Goal: Task Accomplishment & Management: Understand process/instructions

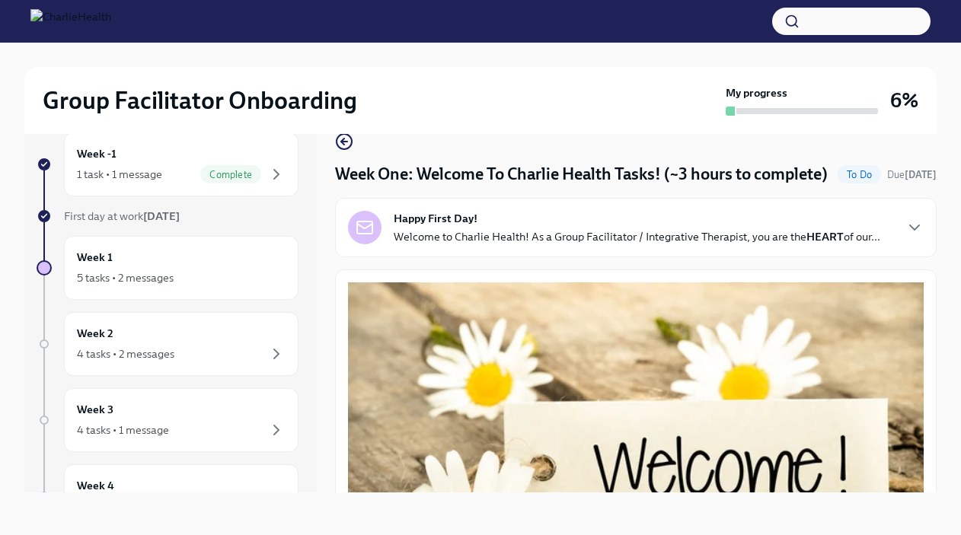
scroll to position [1933, 0]
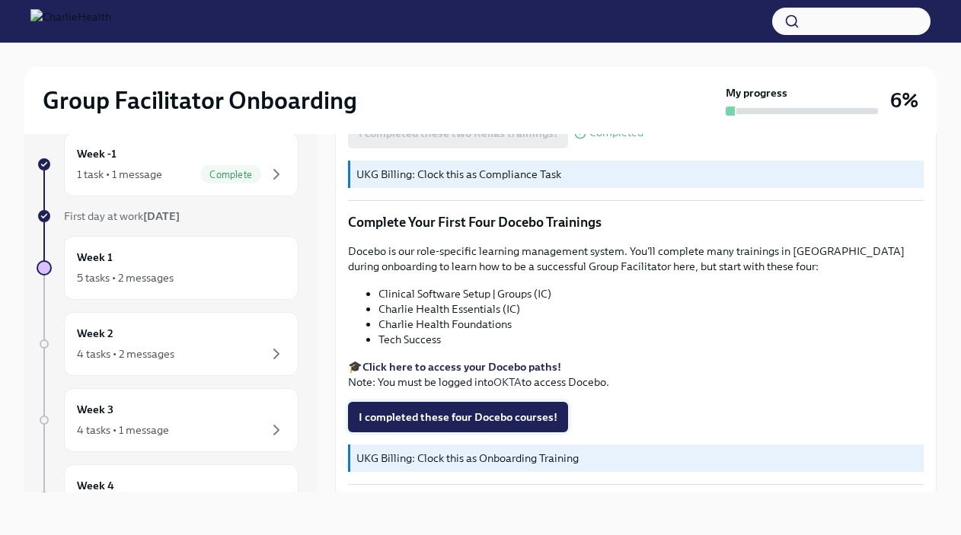
click at [445, 425] on span "I completed these four Docebo courses!" at bounding box center [458, 417] width 199 height 15
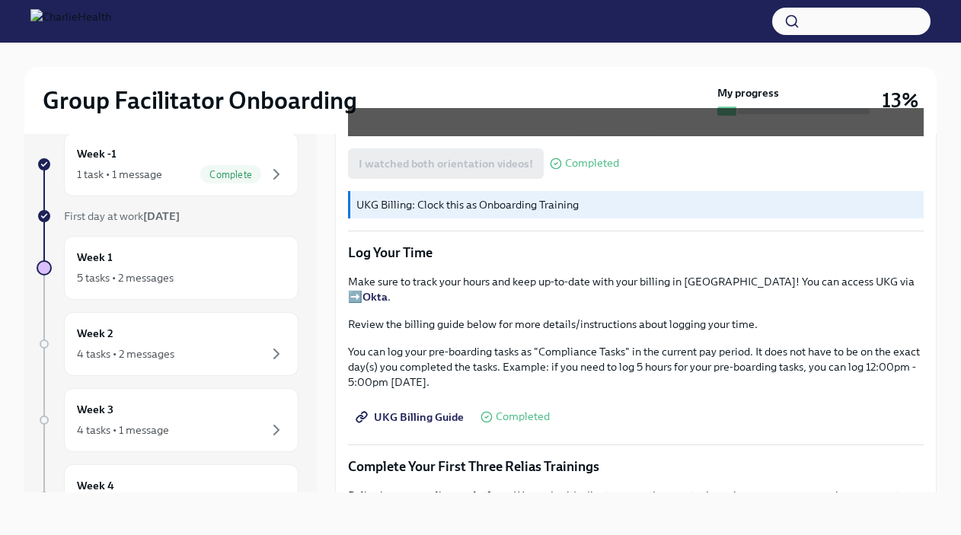
scroll to position [1379, 0]
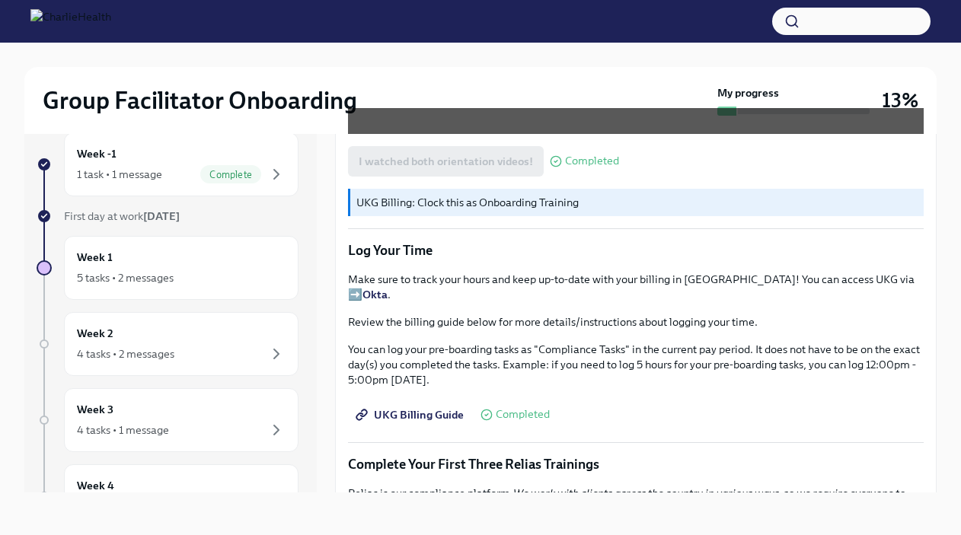
click at [387, 298] on strong "Okta" at bounding box center [374, 295] width 25 height 14
click at [209, 263] on div "Week 1 5 tasks • 2 messages" at bounding box center [181, 268] width 209 height 38
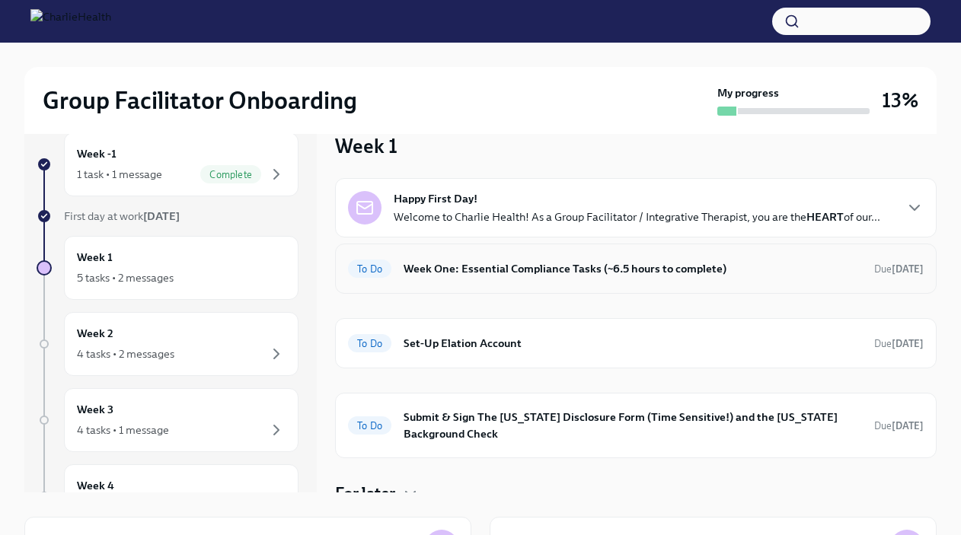
click at [591, 265] on h6 "Week One: Essential Compliance Tasks (~6.5 hours to complete)" at bounding box center [632, 268] width 458 height 17
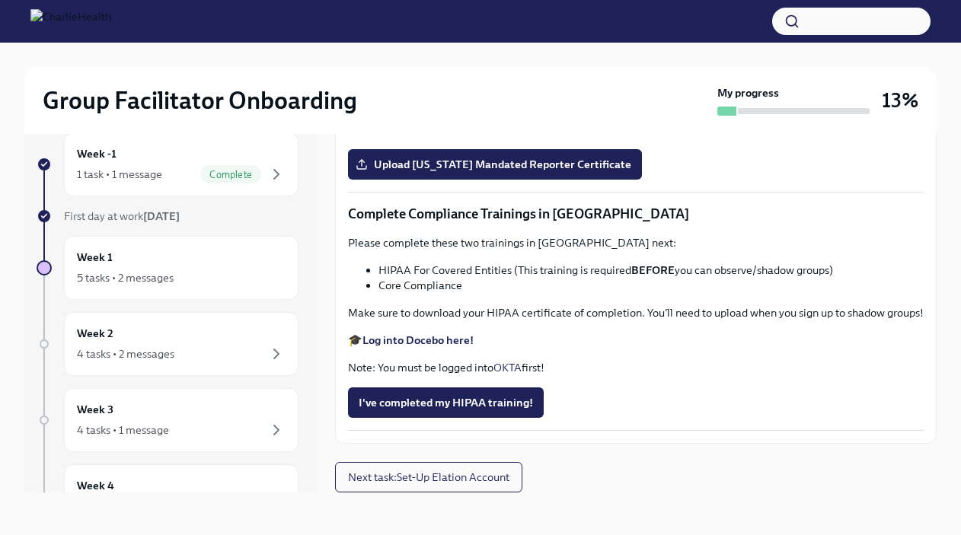
scroll to position [3468, 0]
click at [228, 269] on div "5 tasks • 2 messages" at bounding box center [181, 278] width 209 height 18
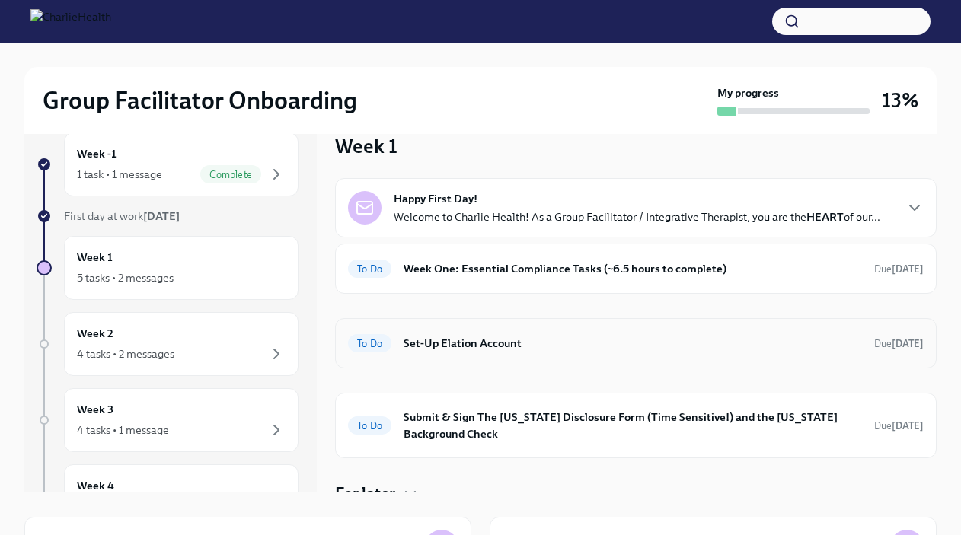
click at [461, 339] on h6 "Set-Up Elation Account" at bounding box center [632, 343] width 458 height 17
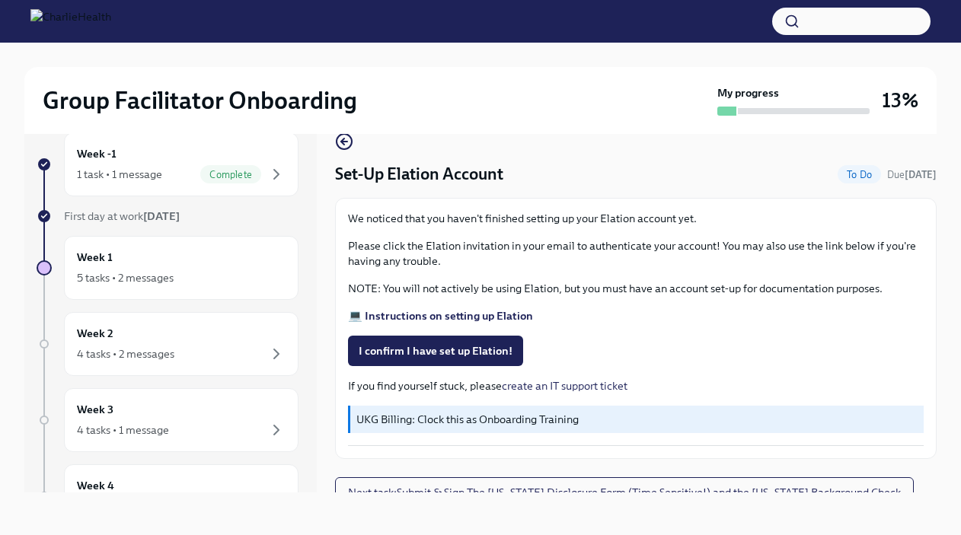
click at [472, 315] on strong "💻 Instructions on setting up Elation" at bounding box center [440, 316] width 185 height 14
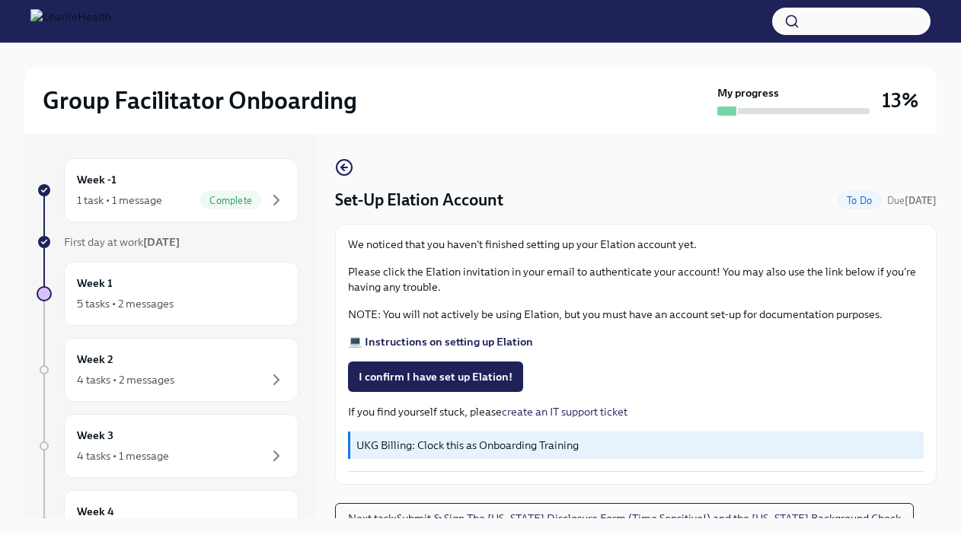
scroll to position [15, 0]
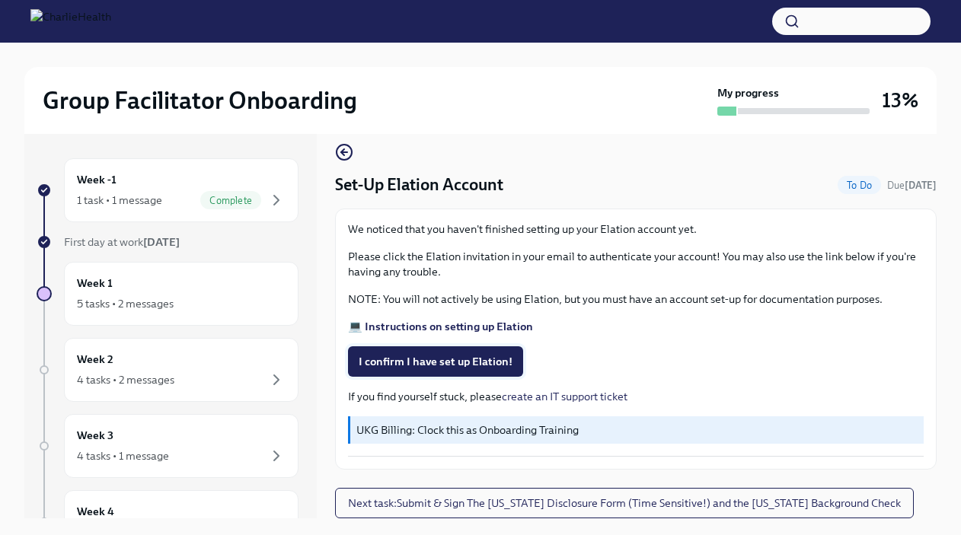
click at [400, 360] on span "I confirm I have set up Elation!" at bounding box center [436, 361] width 154 height 15
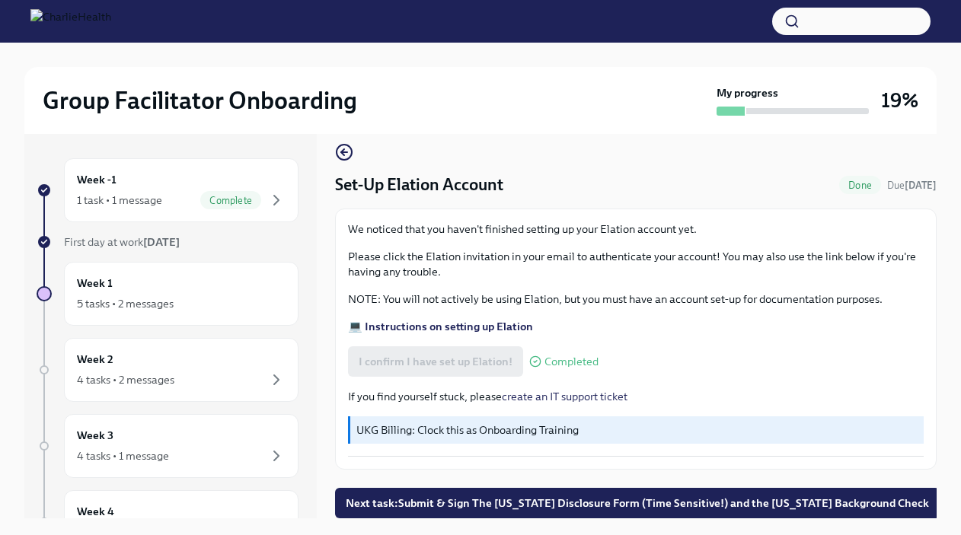
scroll to position [26, 0]
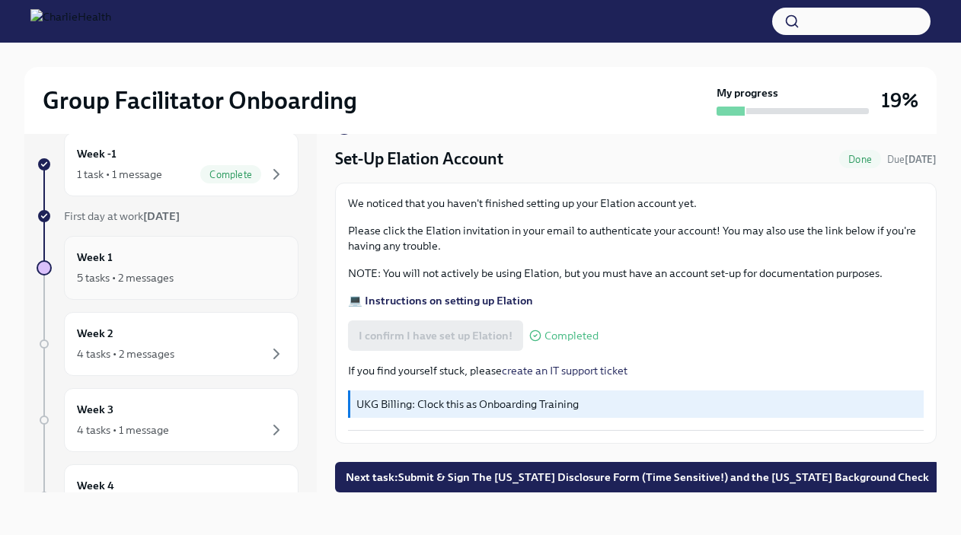
click at [230, 266] on div "Week 1 5 tasks • 2 messages" at bounding box center [181, 268] width 209 height 38
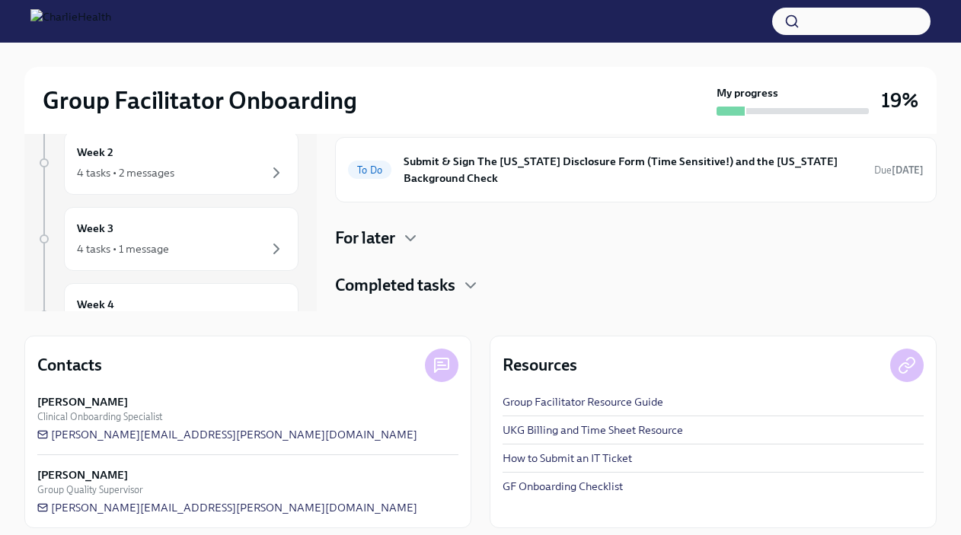
scroll to position [218, 0]
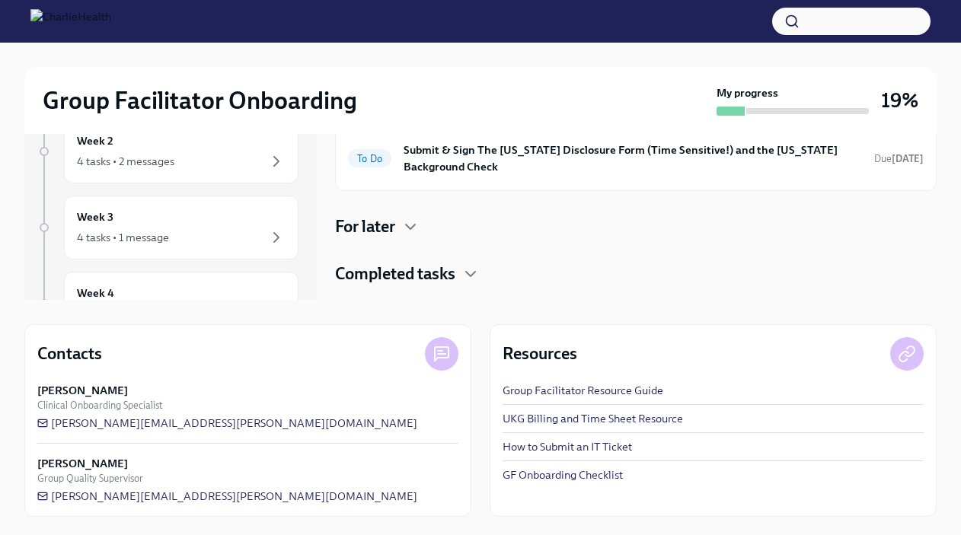
click at [397, 234] on div "For later" at bounding box center [635, 226] width 601 height 23
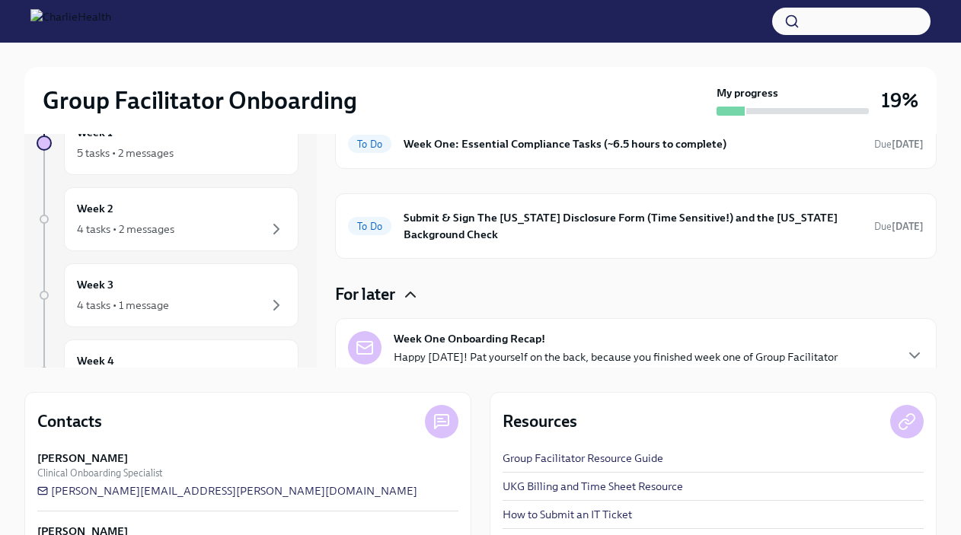
scroll to position [126, 0]
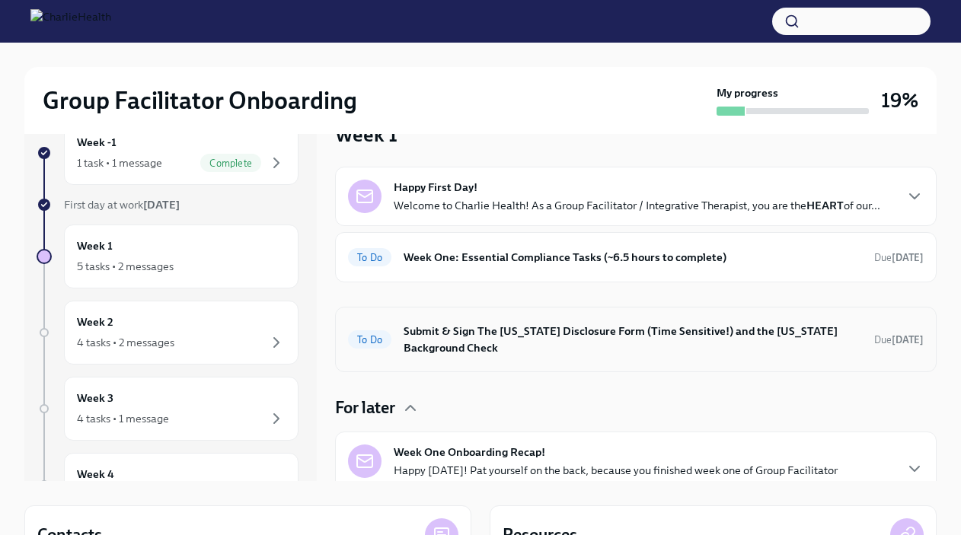
click at [471, 253] on h6 "Week One: Essential Compliance Tasks (~6.5 hours to complete)" at bounding box center [632, 257] width 458 height 17
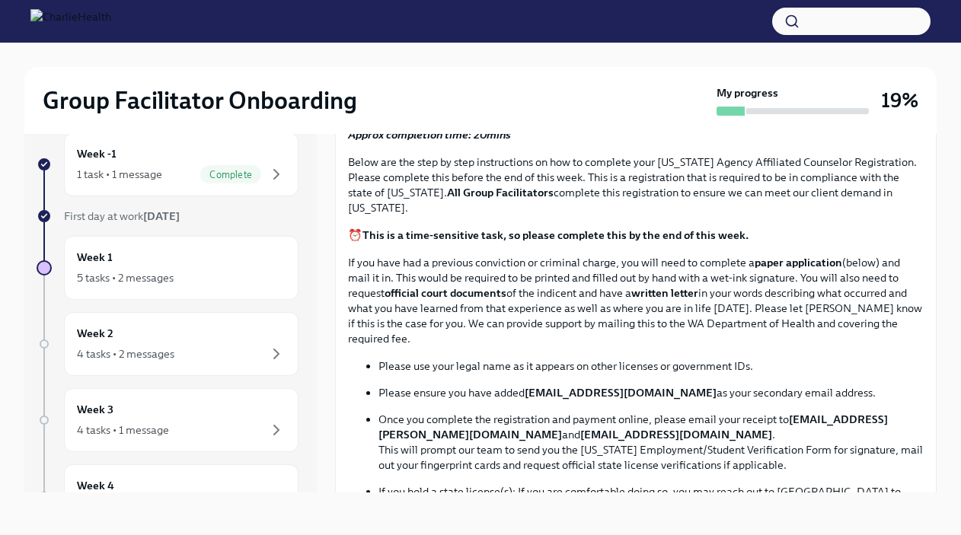
scroll to position [627, 0]
